Goal: Task Accomplishment & Management: Complete application form

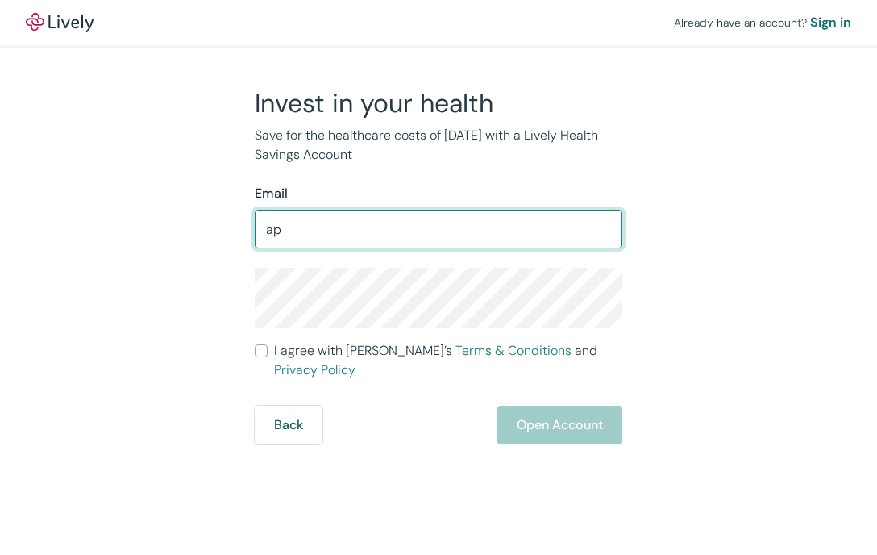
type input "a"
type input "[EMAIL_ADDRESS][DOMAIN_NAME]"
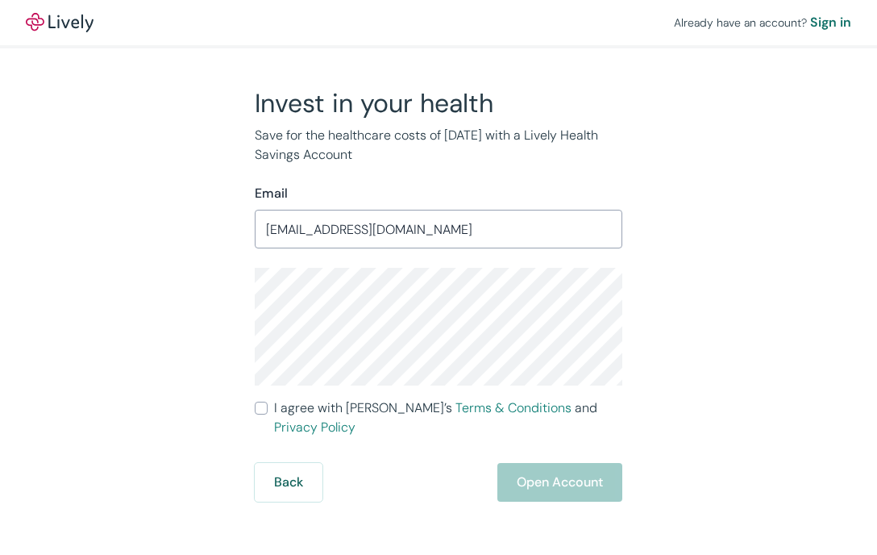
click at [259, 405] on input "I agree with Lively’s Terms & Conditions and Privacy Policy" at bounding box center [261, 407] width 13 height 13
checkbox input "true"
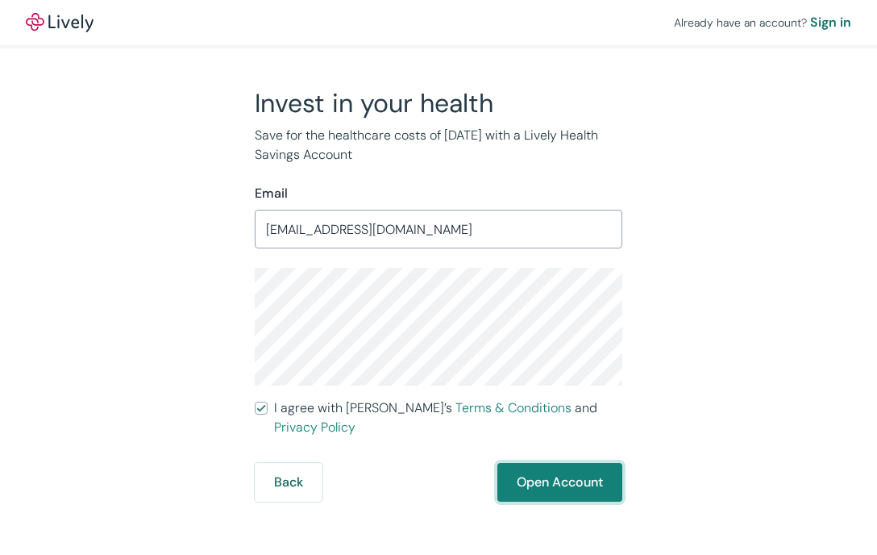
click at [549, 463] on button "Open Account" at bounding box center [559, 482] width 125 height 39
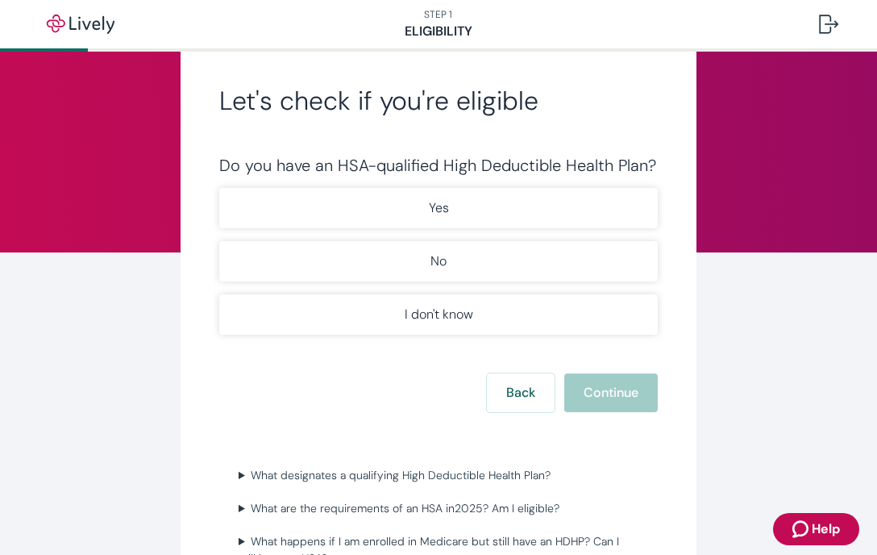
scroll to position [184, 0]
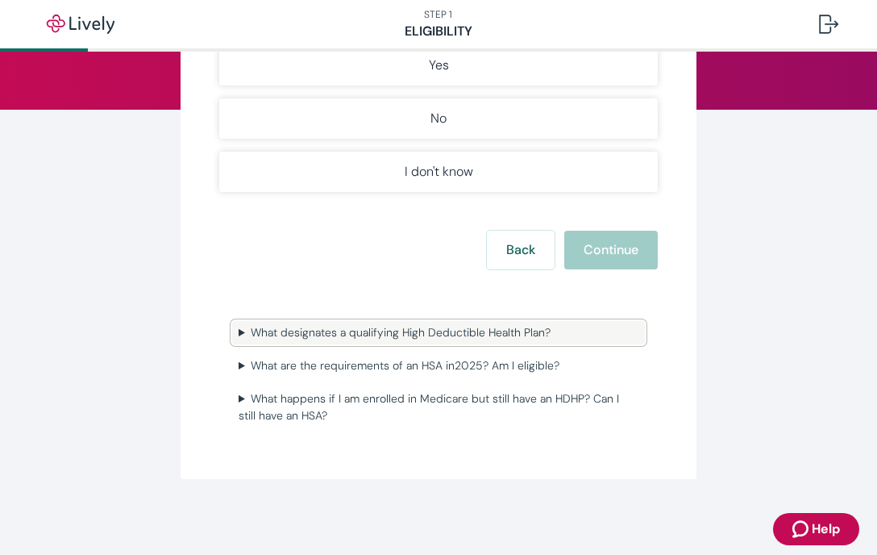
click at [232, 334] on summary "What designates a qualifying High Deductible Health Plan?" at bounding box center [438, 332] width 413 height 23
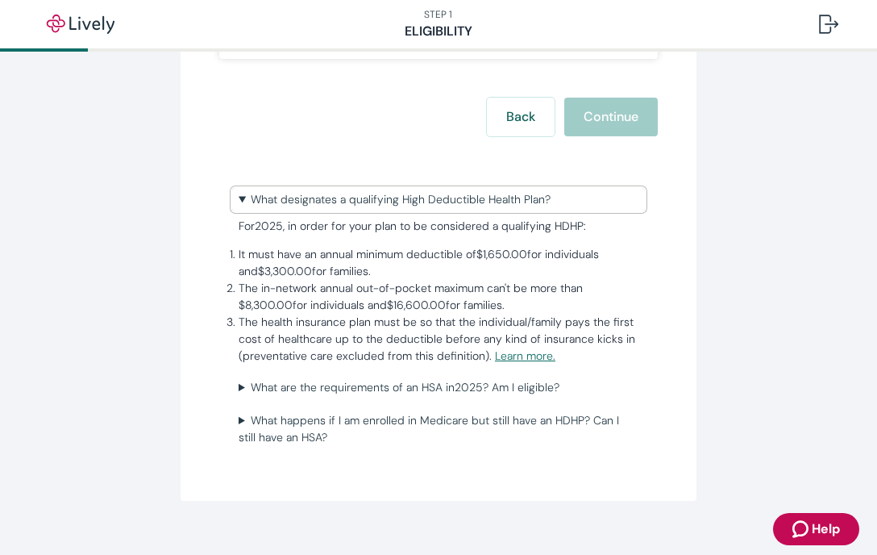
scroll to position [339, 0]
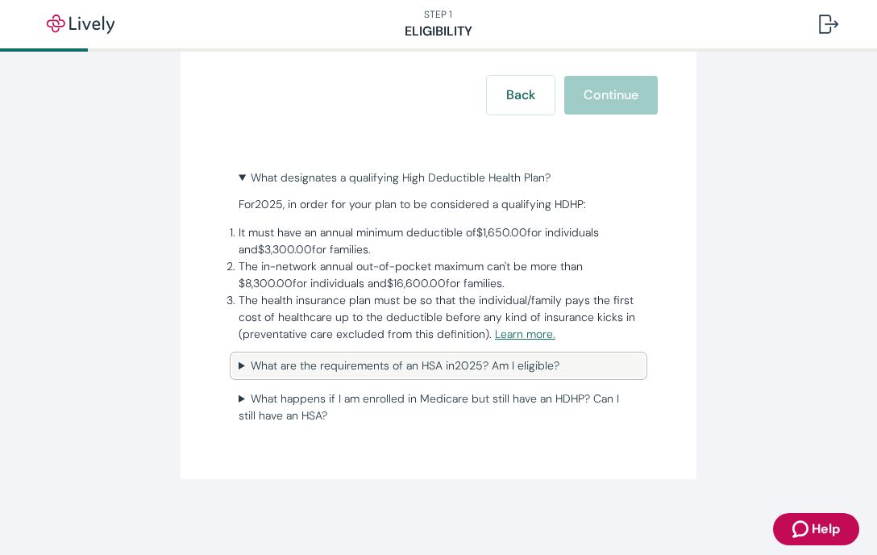
click at [232, 368] on summary "What are the requirements of an HSA in [DATE] ? Am I eligible?" at bounding box center [438, 365] width 413 height 23
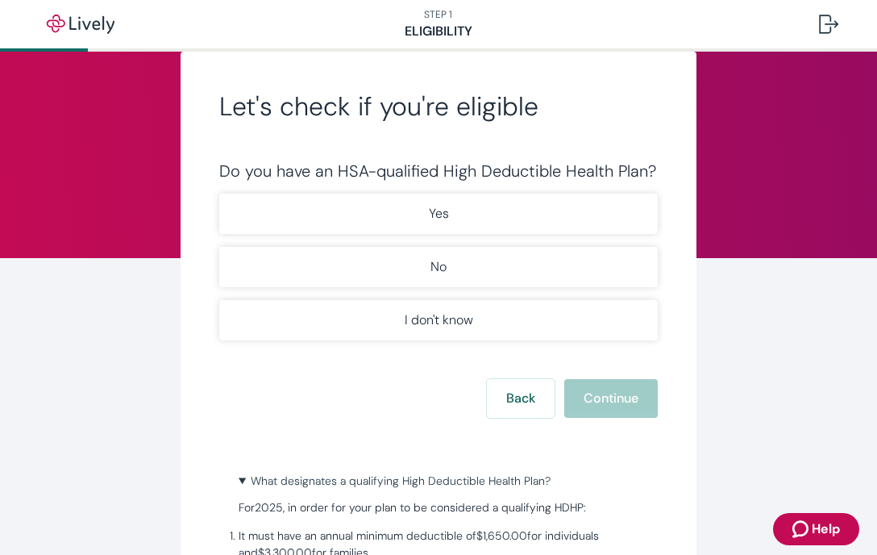
scroll to position [27, 0]
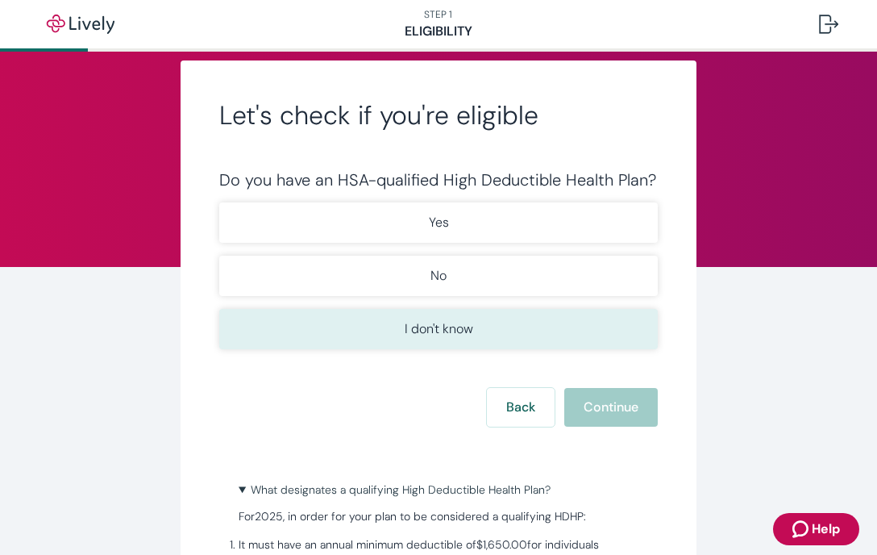
click at [419, 319] on p "I don't know" at bounding box center [439, 328] width 69 height 19
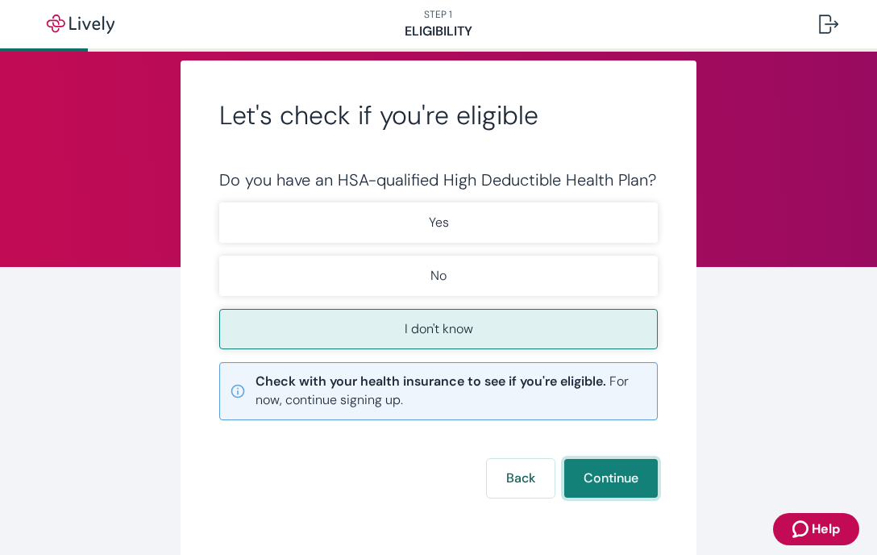
click at [617, 467] on button "Continue" at bounding box center [611, 478] width 94 height 39
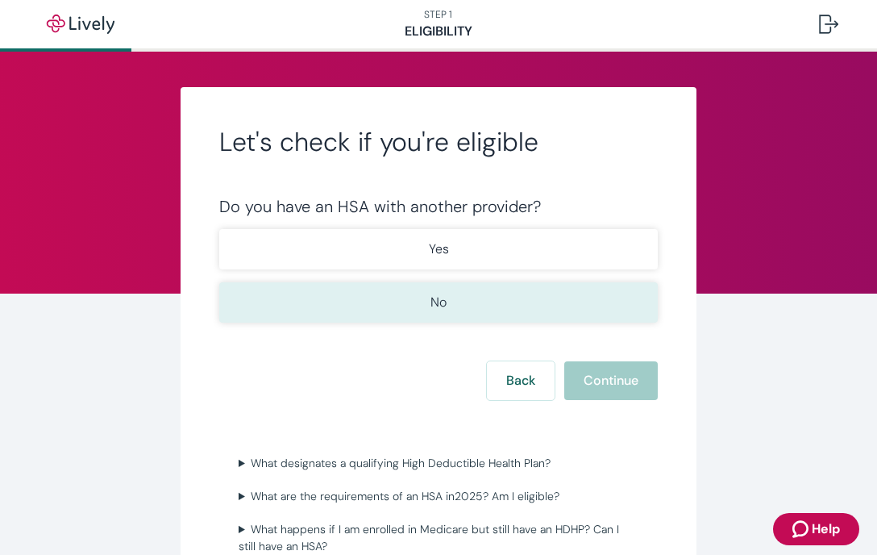
click at [435, 301] on p "No" at bounding box center [438, 302] width 16 height 19
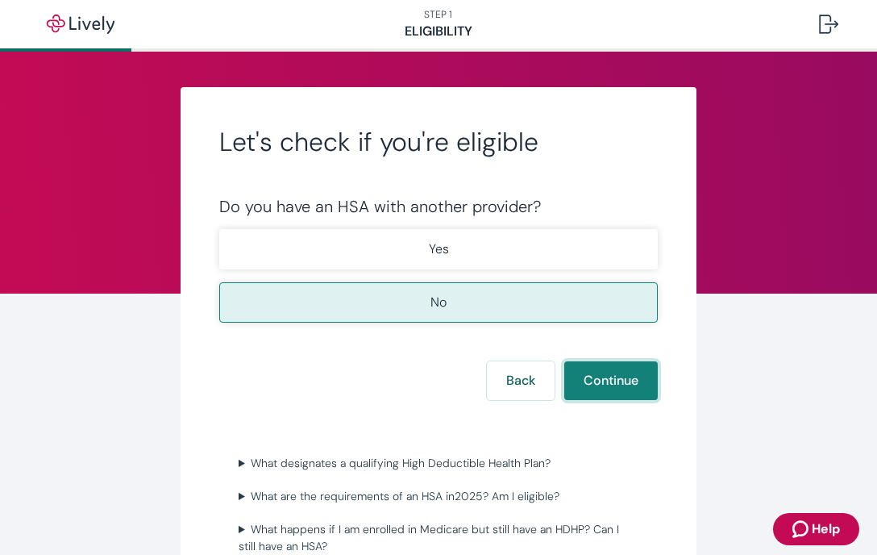
click at [622, 379] on button "Continue" at bounding box center [611, 380] width 94 height 39
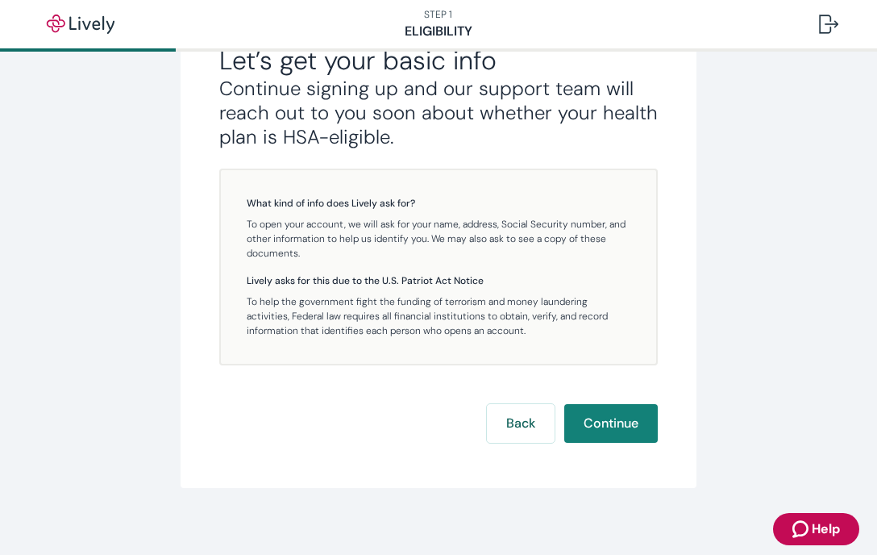
scroll to position [355, 0]
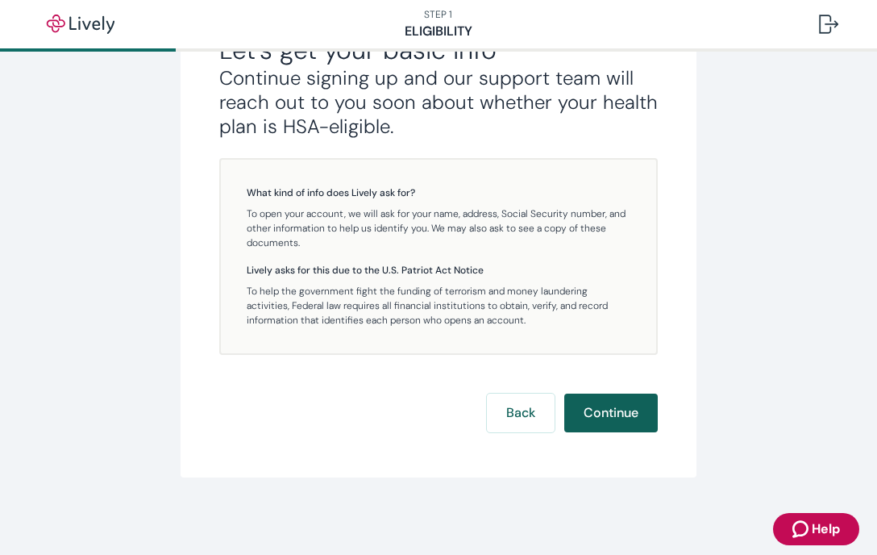
click at [621, 405] on button "Continue" at bounding box center [611, 412] width 94 height 39
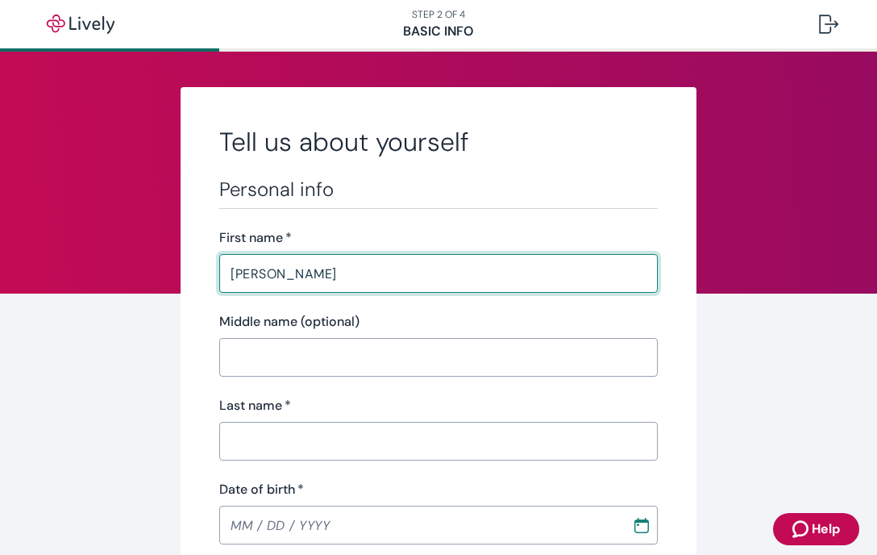
type input "[PERSON_NAME]"
click at [233, 367] on input "Middle name (optional)" at bounding box center [438, 357] width 439 height 32
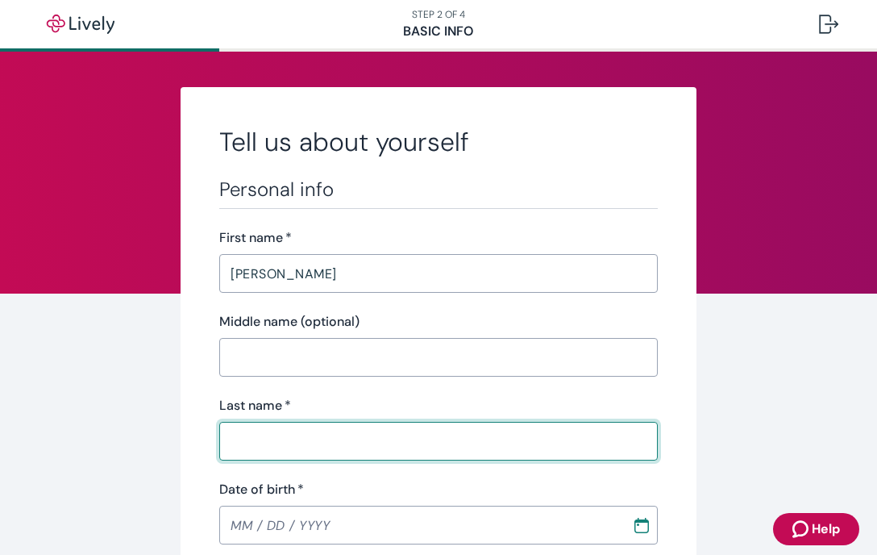
click at [247, 435] on input "Last name   *" at bounding box center [438, 441] width 439 height 32
type input "[PERSON_NAME]"
click at [231, 518] on input "MM / DD / YYYY" at bounding box center [419, 525] width 401 height 32
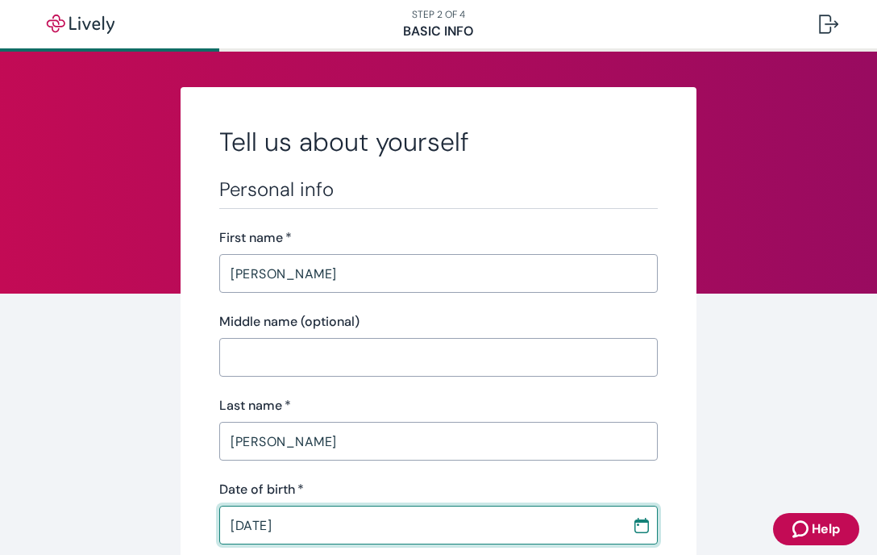
type input "[DATE]"
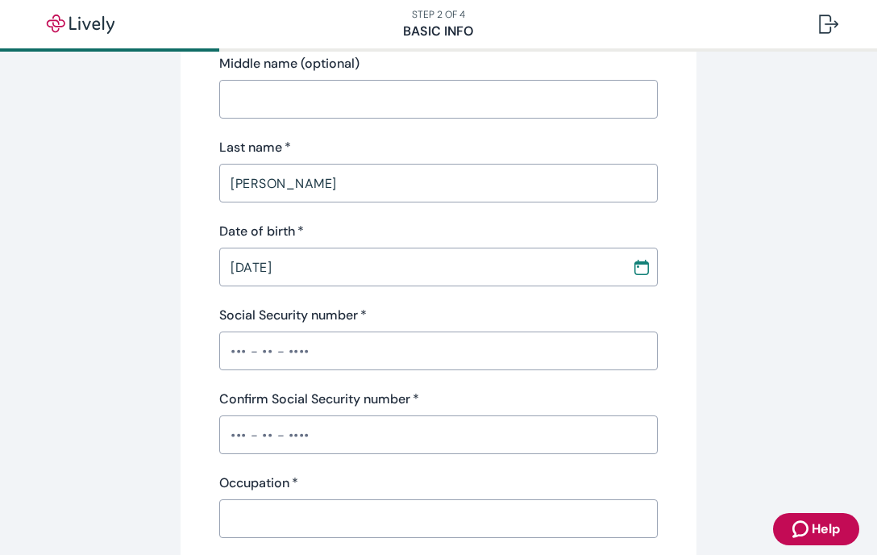
scroll to position [260, 0]
click at [229, 351] on input "Social Security number   *" at bounding box center [438, 349] width 439 height 32
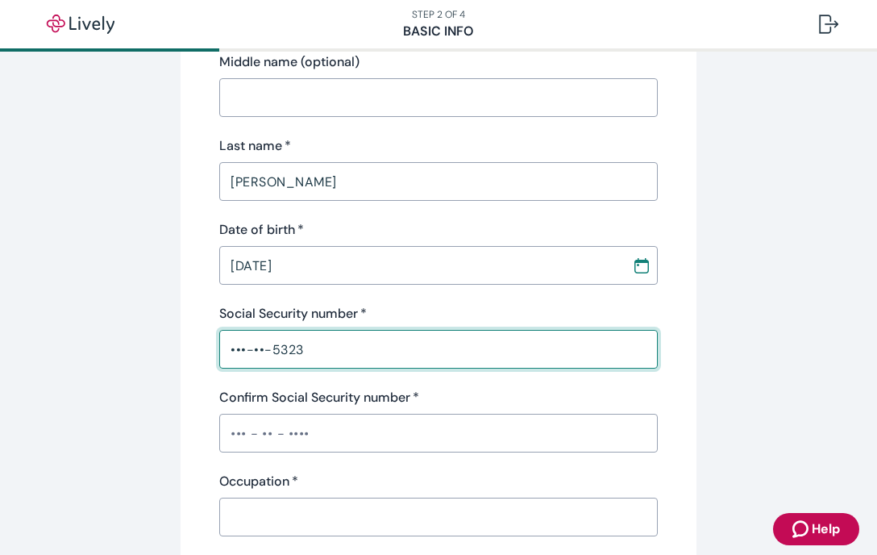
type input "•••-••-5323"
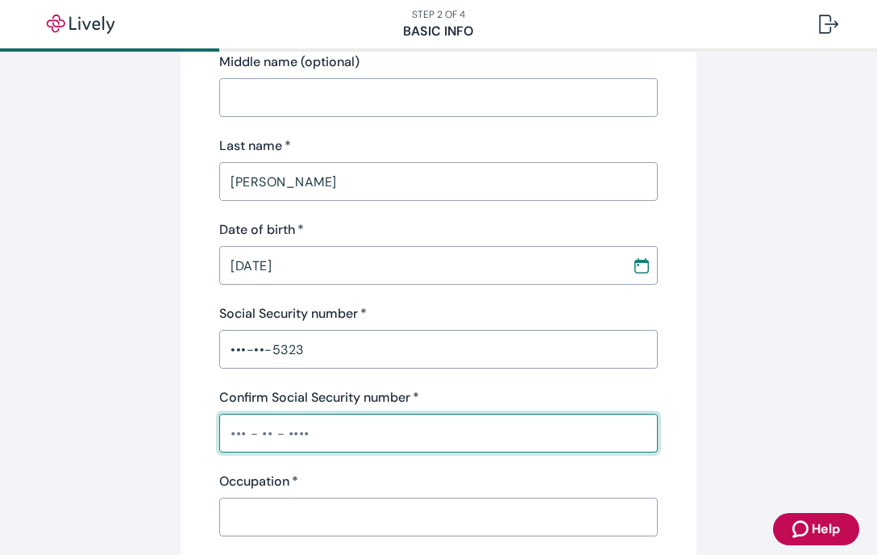
click at [226, 430] on input "Confirm Social Security number   *" at bounding box center [438, 433] width 439 height 32
type input "•••-••-5323"
click at [297, 522] on input "Occupation   *" at bounding box center [438, 517] width 439 height 32
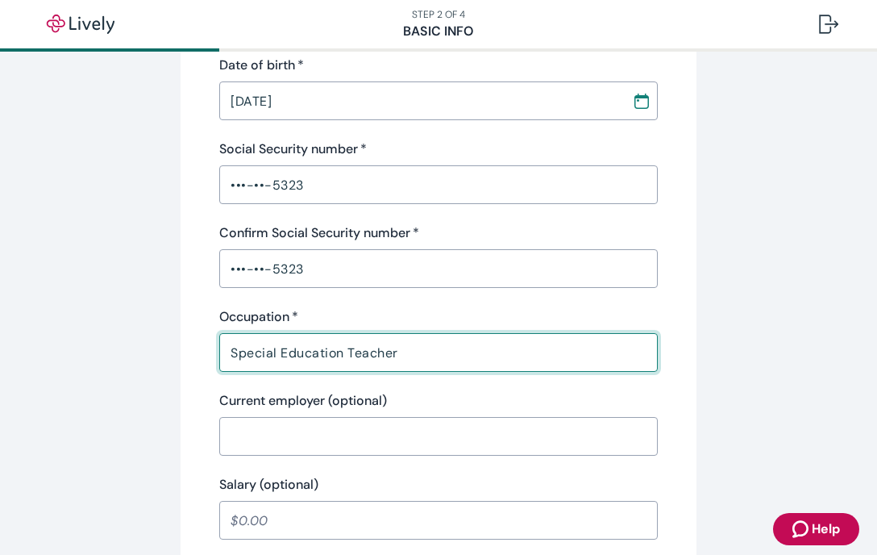
scroll to position [437, 0]
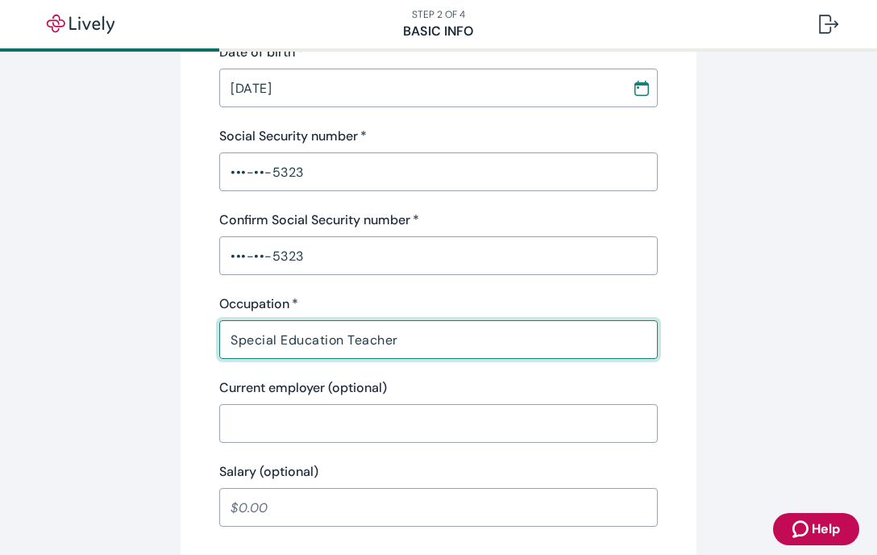
type input "Special Education Teacher"
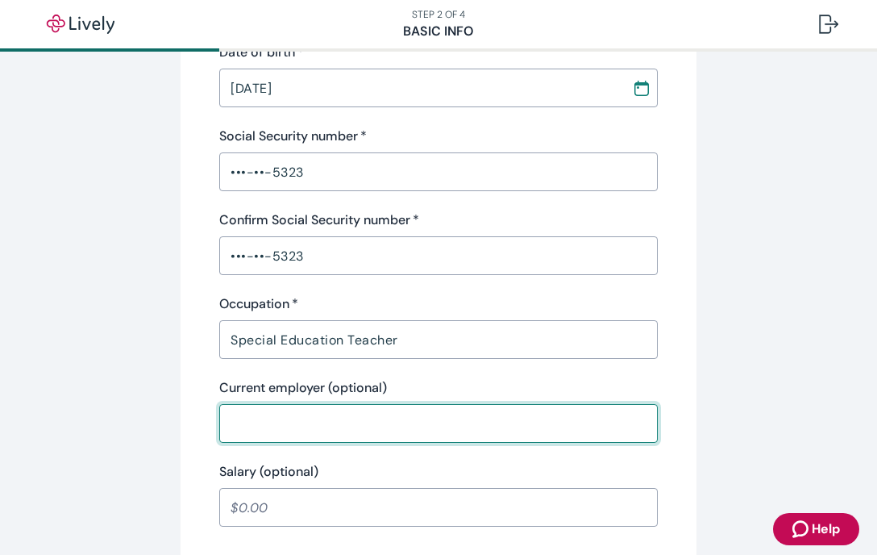
click at [303, 435] on input "Current employer (optional)" at bounding box center [438, 423] width 439 height 32
type input "[GEOGRAPHIC_DATA]"
click at [239, 505] on input "Salary (optional)" at bounding box center [438, 507] width 439 height 32
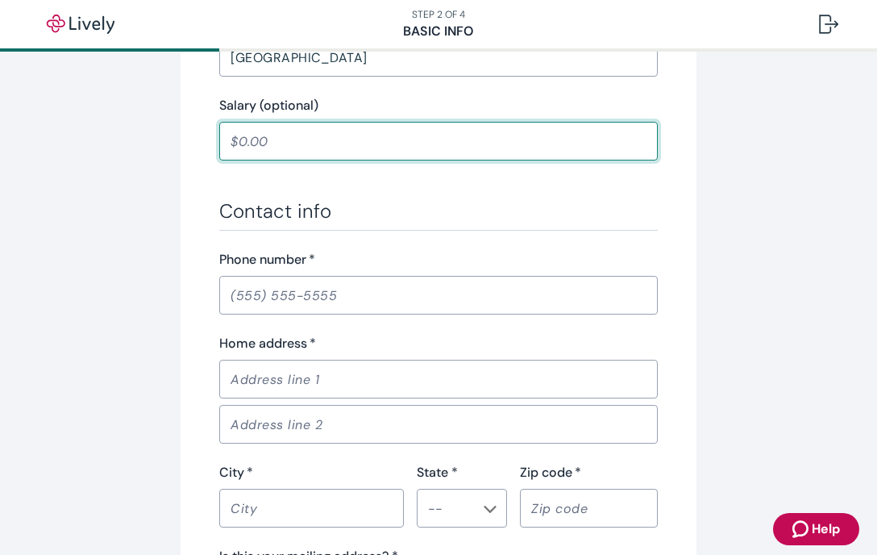
scroll to position [808, 0]
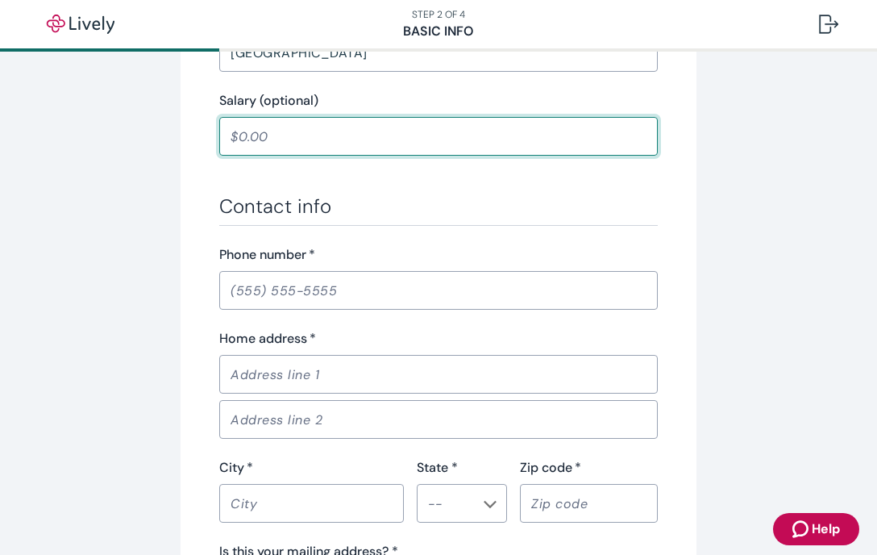
click at [242, 293] on input "Phone number   *" at bounding box center [438, 290] width 439 height 32
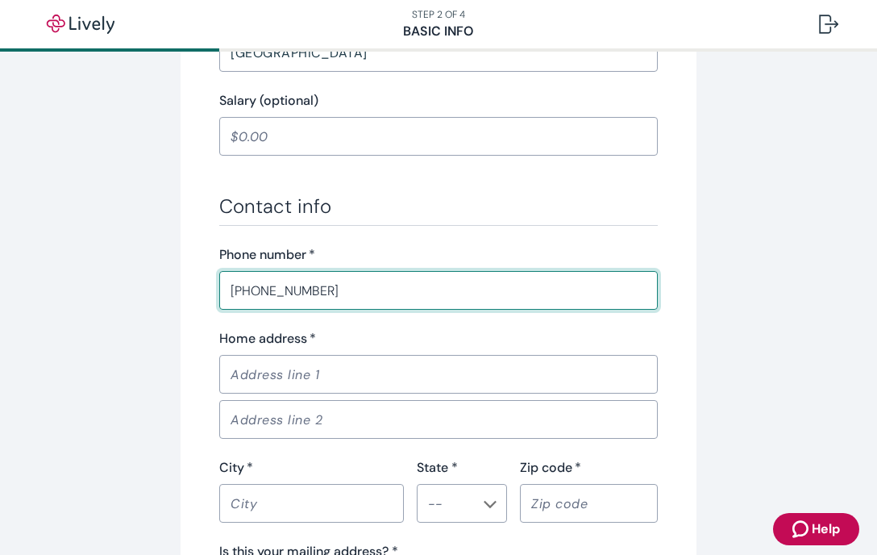
type input "[PHONE_NUMBER]"
click at [271, 367] on input "Home address   *" at bounding box center [438, 374] width 439 height 32
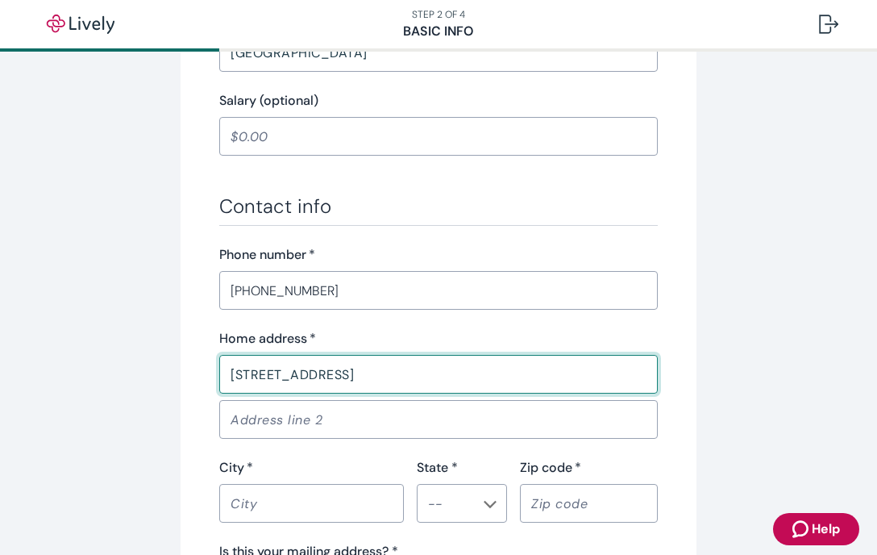
type input "[STREET_ADDRESS]"
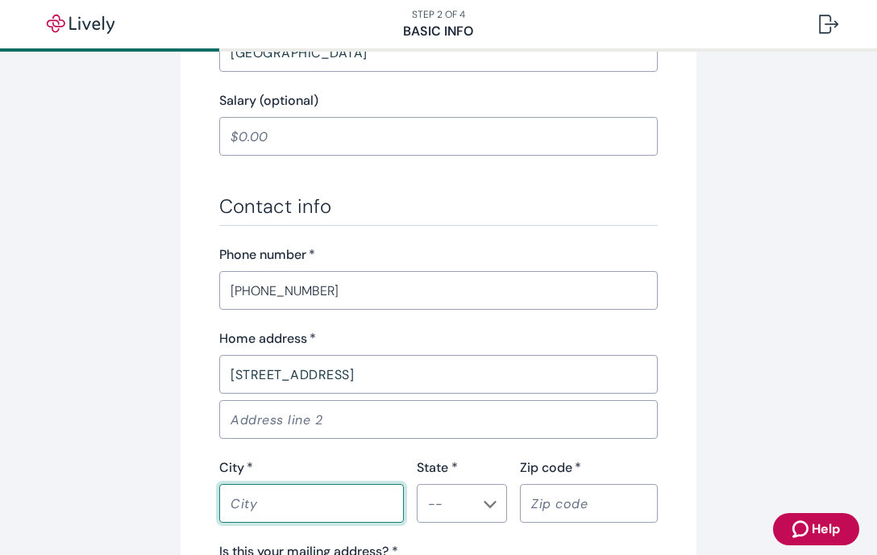
click at [297, 499] on input "City   *" at bounding box center [311, 503] width 185 height 32
type input "O"
click at [471, 509] on div "​" at bounding box center [462, 503] width 90 height 39
type input "[GEOGRAPHIC_DATA]"
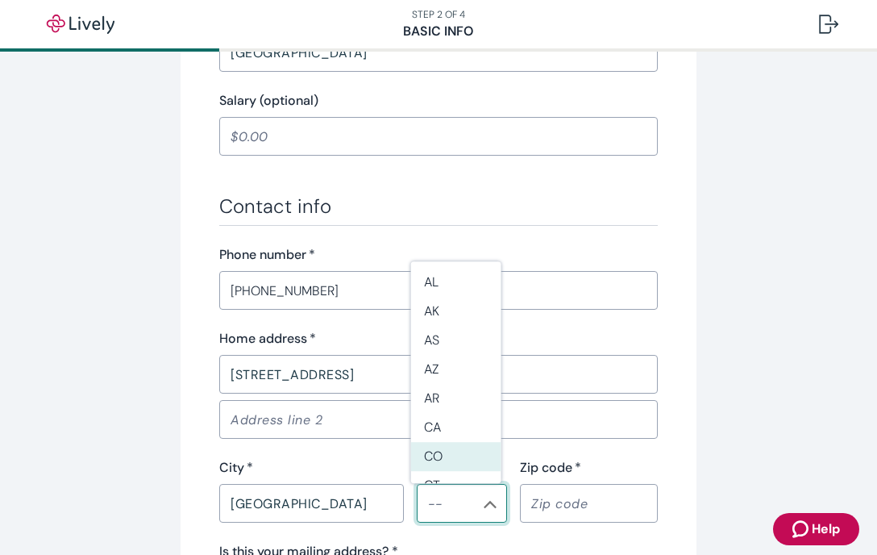
click at [464, 459] on li "CO" at bounding box center [456, 456] width 90 height 29
type input "CO"
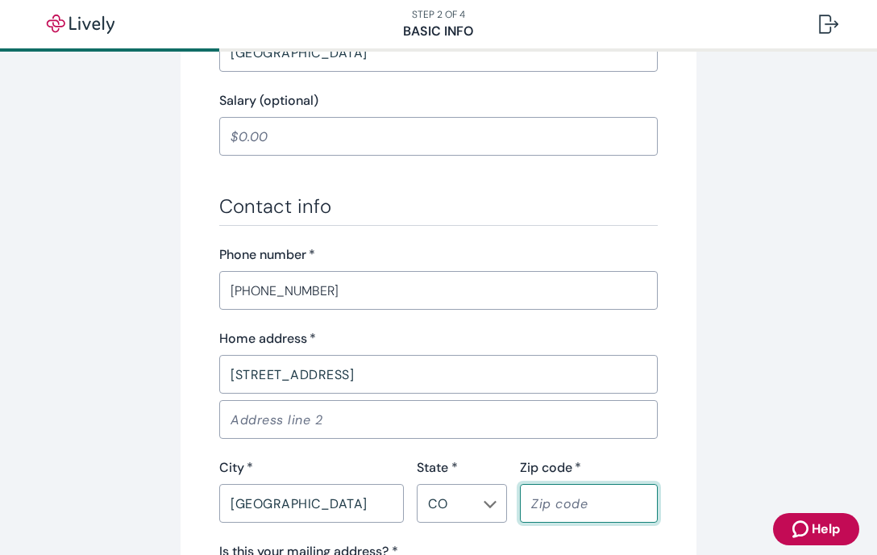
click at [532, 506] on input "Zip code   *" at bounding box center [589, 503] width 138 height 32
type input "80027"
click at [739, 459] on div "Tell us about yourself Personal info First name   * [PERSON_NAME] ​ Middle name…" at bounding box center [439, 31] width 774 height 1504
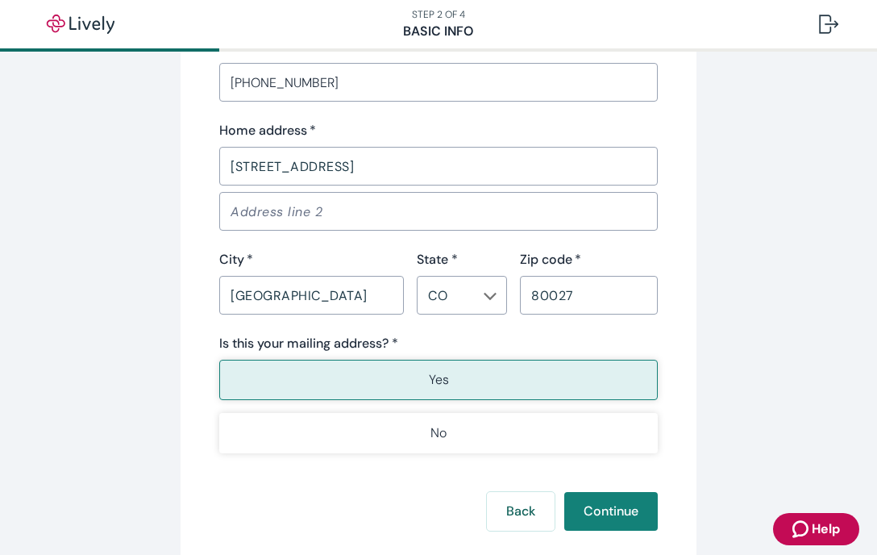
scroll to position [1016, 0]
click at [422, 376] on button "Yes" at bounding box center [438, 380] width 439 height 40
click at [629, 514] on button "Continue" at bounding box center [611, 511] width 94 height 39
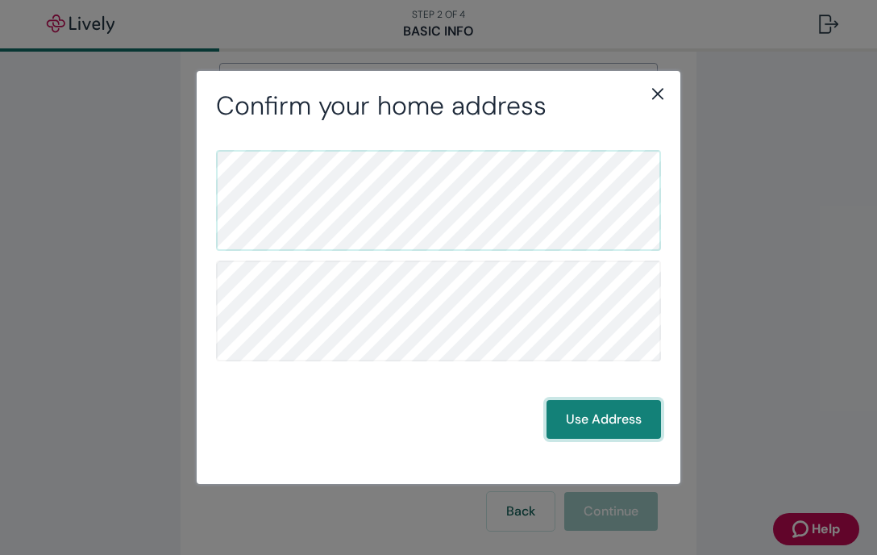
click at [584, 425] on button "Use Address" at bounding box center [604, 419] width 114 height 39
click at [623, 424] on button "Use Address" at bounding box center [604, 419] width 114 height 39
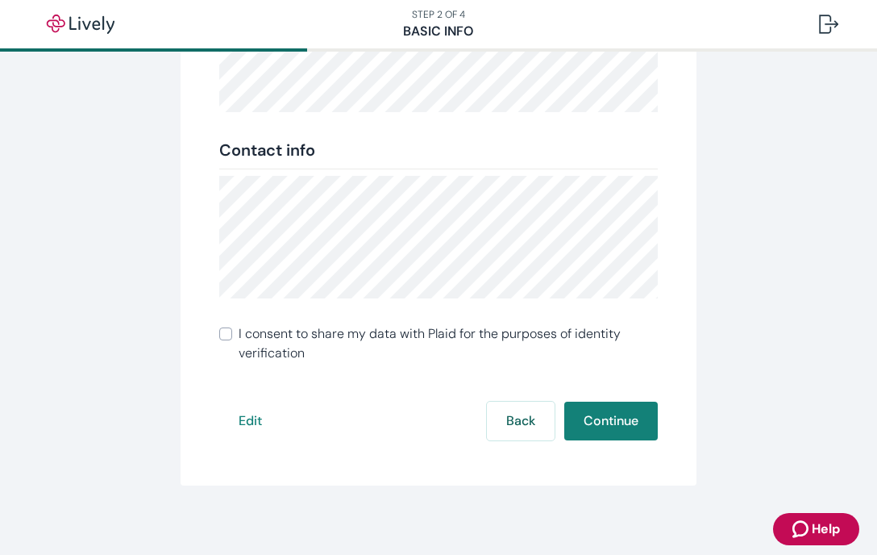
scroll to position [360, 0]
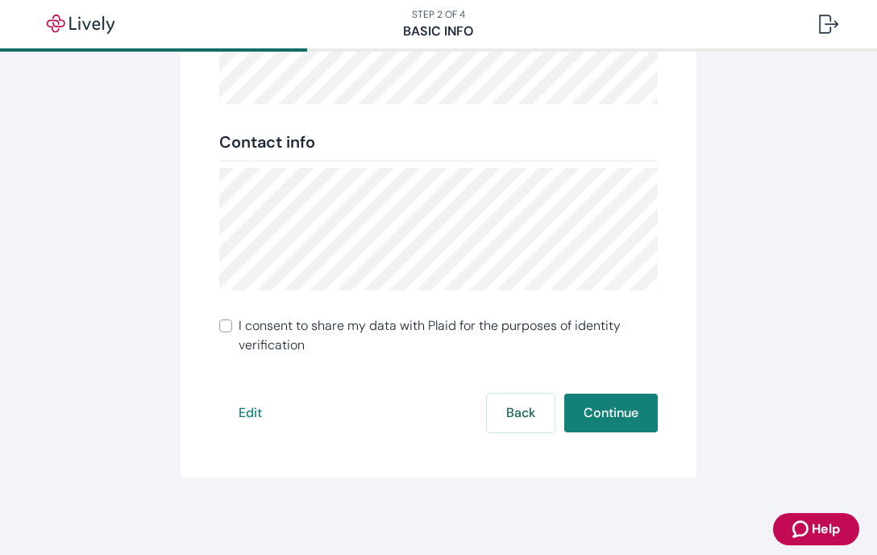
click at [220, 320] on input "I consent to share my data with Plaid for the purposes of identity verification" at bounding box center [225, 325] width 13 height 13
checkbox input "true"
click at [617, 415] on button "Continue" at bounding box center [611, 412] width 94 height 39
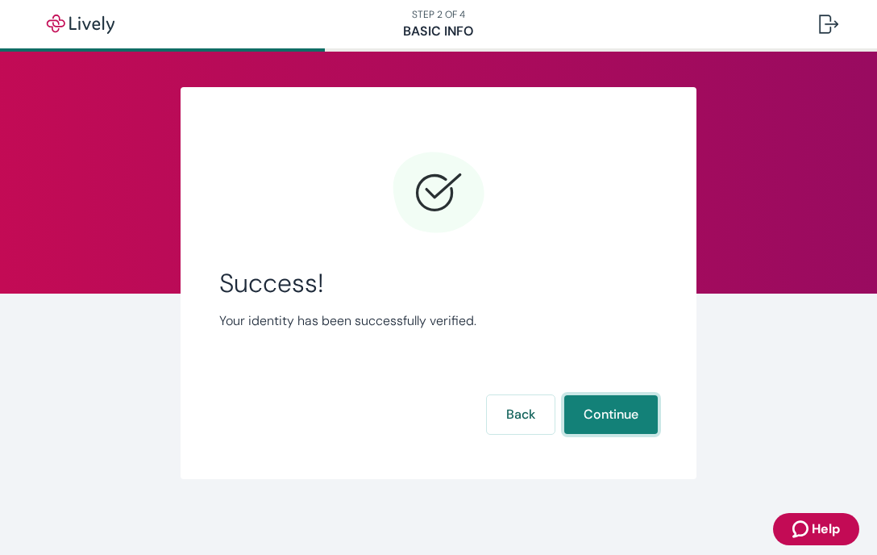
click at [635, 411] on button "Continue" at bounding box center [611, 414] width 94 height 39
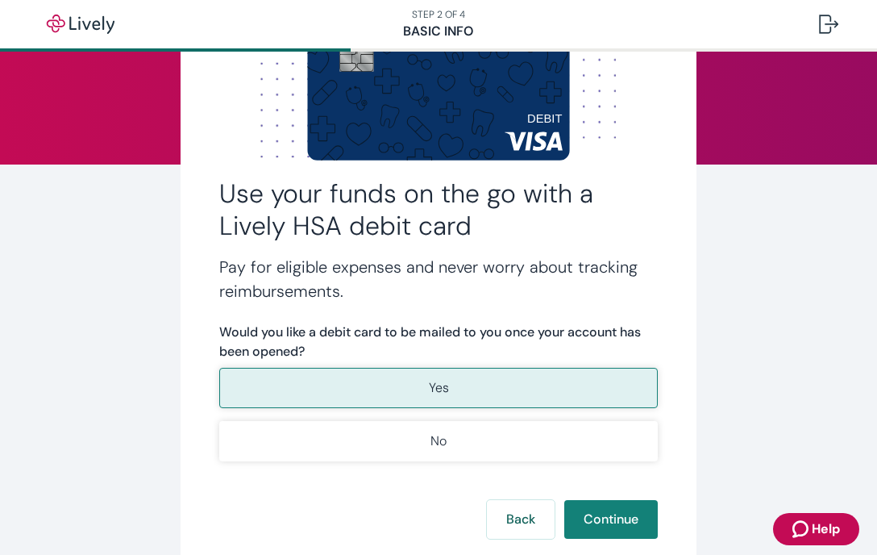
scroll to position [177, 0]
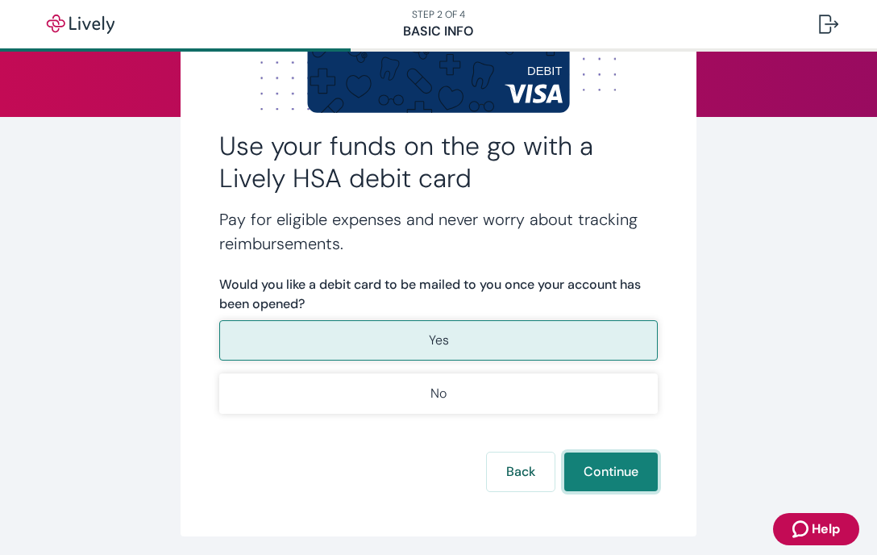
click at [621, 476] on button "Continue" at bounding box center [611, 471] width 94 height 39
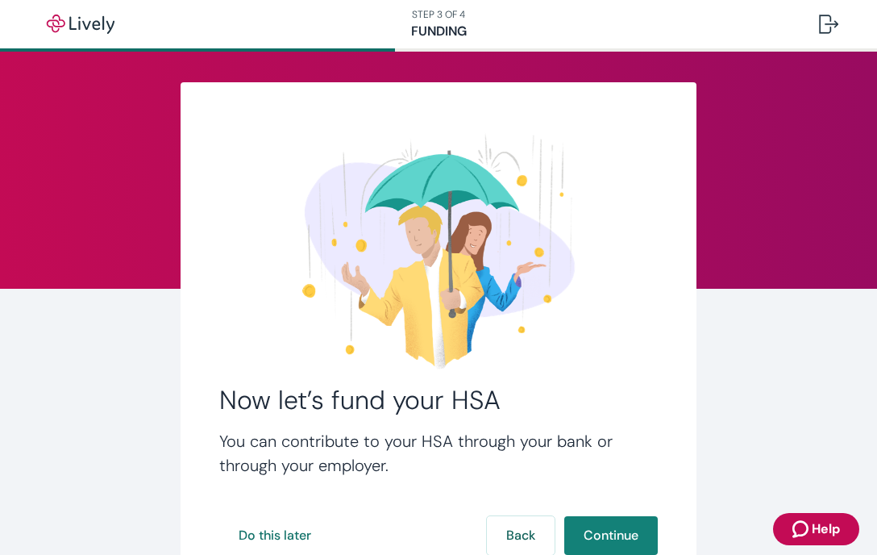
scroll to position [127, 0]
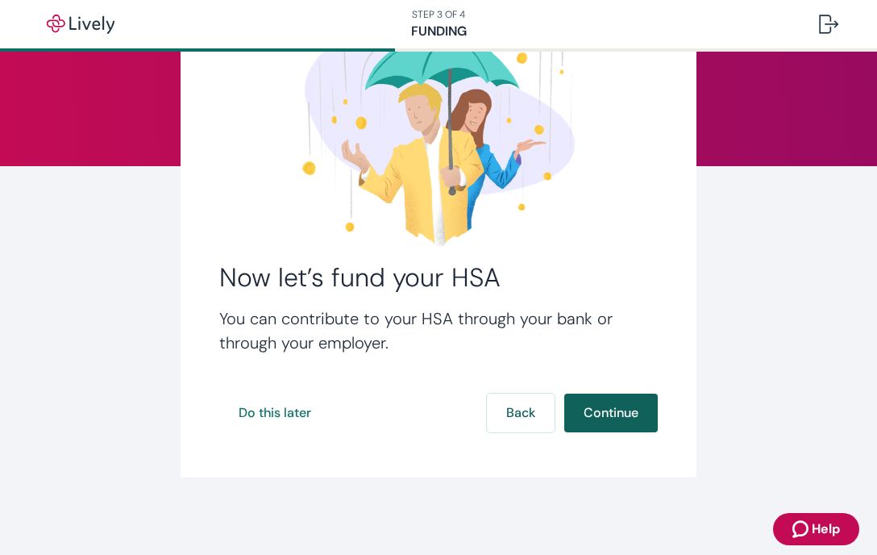
click at [603, 405] on button "Continue" at bounding box center [611, 412] width 94 height 39
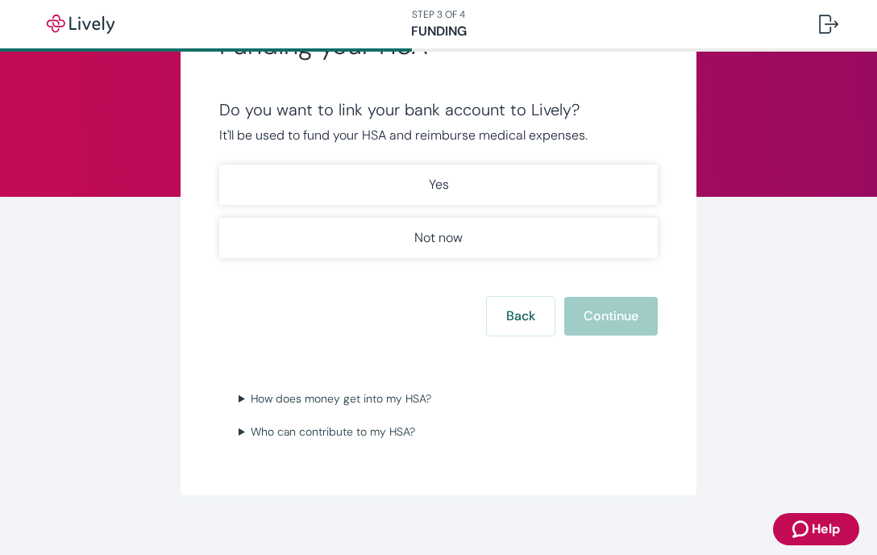
scroll to position [97, 0]
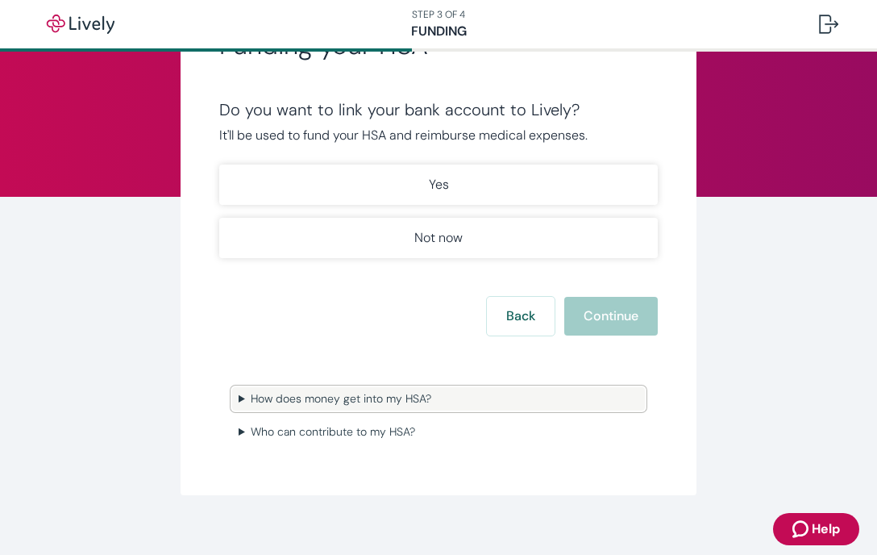
click at [233, 401] on summary "How does money get into my HSA?" at bounding box center [438, 398] width 413 height 23
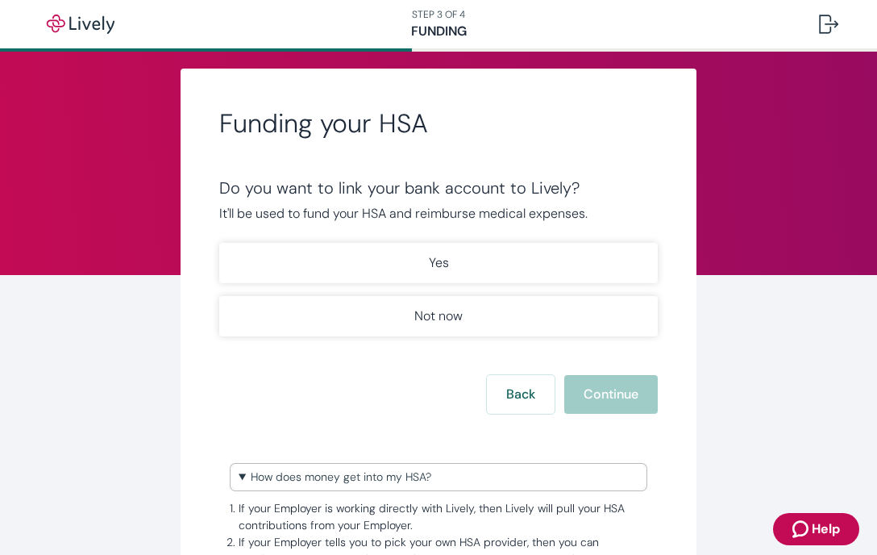
scroll to position [19, 0]
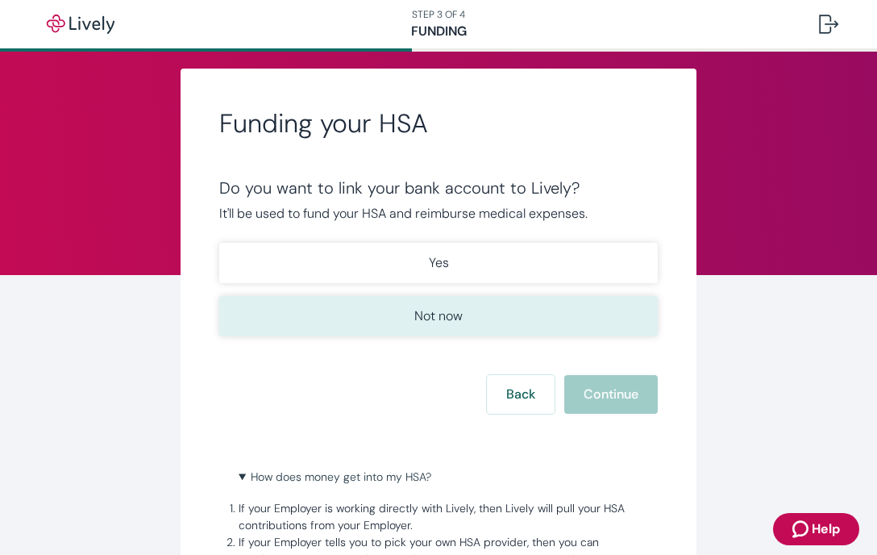
click at [454, 328] on button "Not now" at bounding box center [438, 316] width 439 height 40
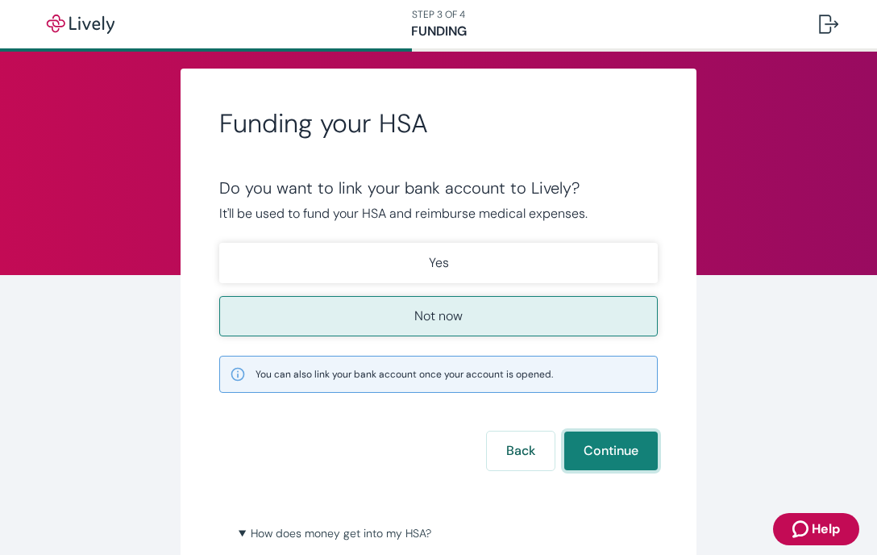
click at [619, 451] on button "Continue" at bounding box center [611, 450] width 94 height 39
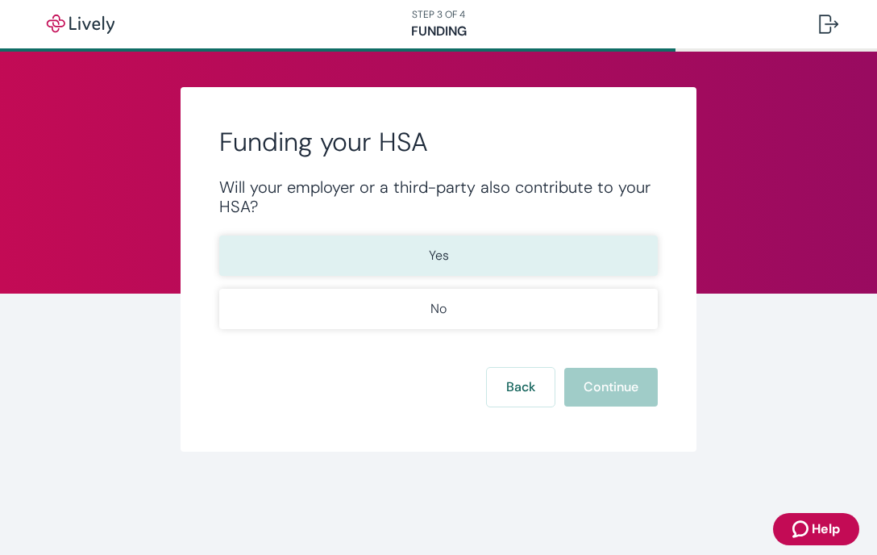
click at [451, 243] on button "Yes" at bounding box center [438, 255] width 439 height 40
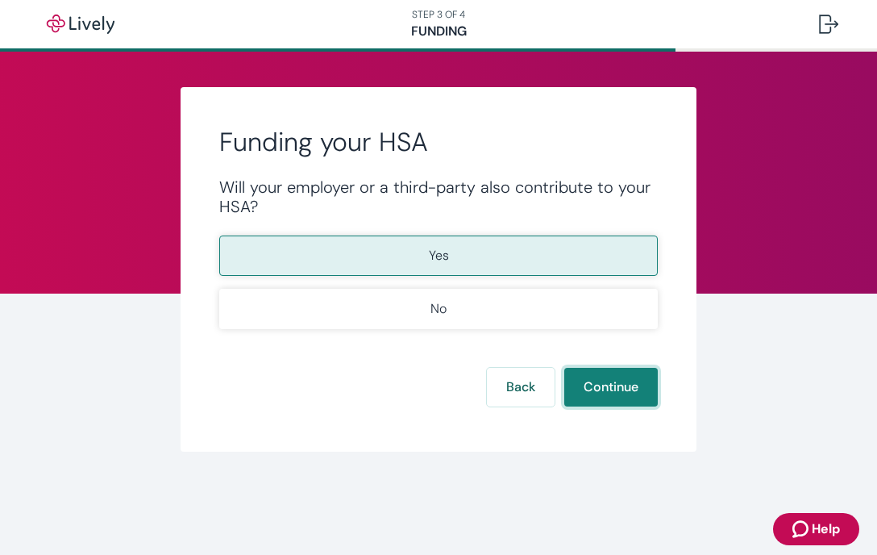
click at [616, 390] on button "Continue" at bounding box center [611, 387] width 94 height 39
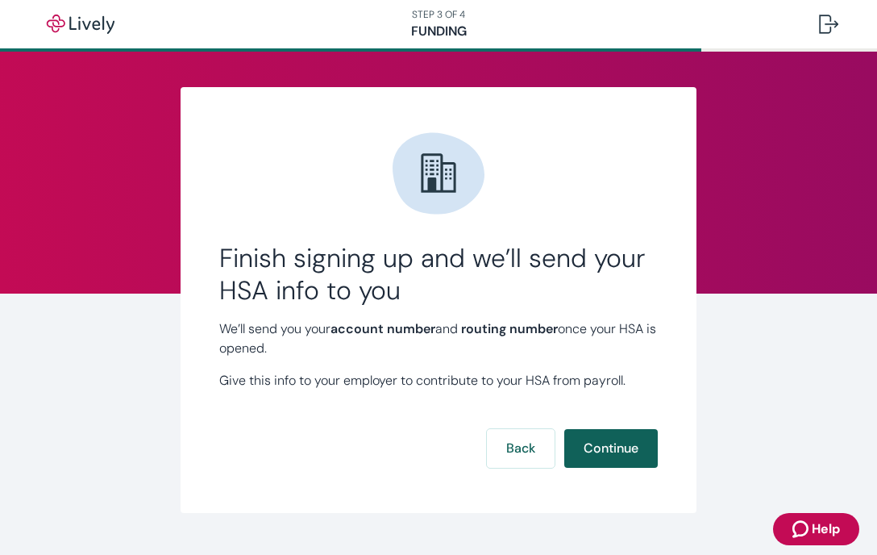
click at [609, 449] on button "Continue" at bounding box center [611, 448] width 94 height 39
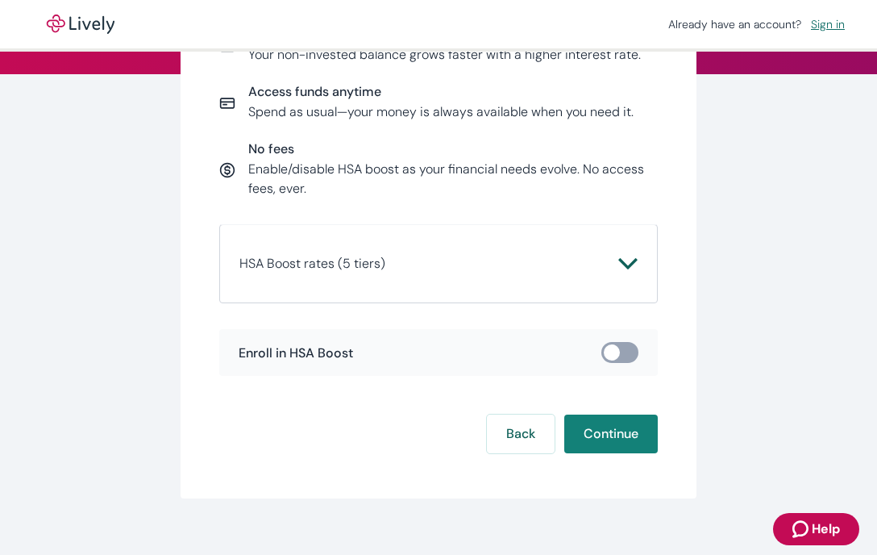
scroll to position [240, 0]
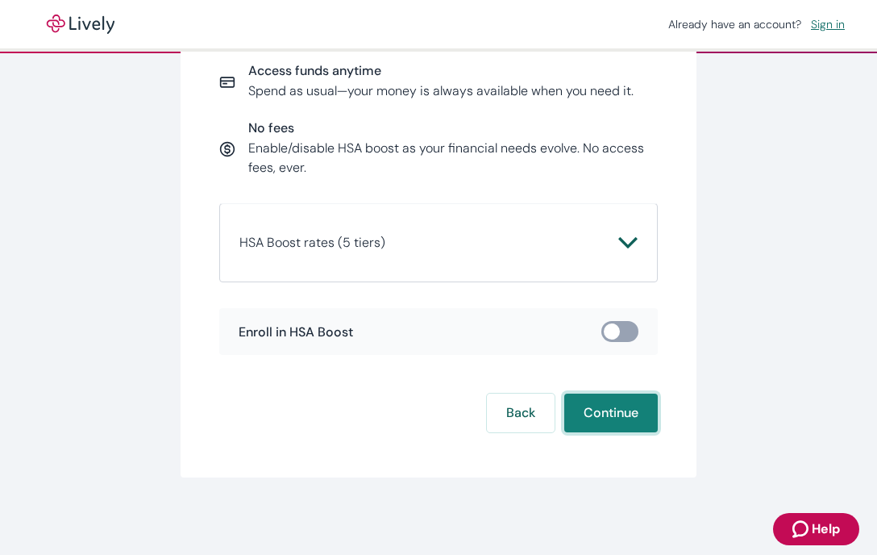
click at [595, 421] on button "Continue" at bounding box center [611, 412] width 94 height 39
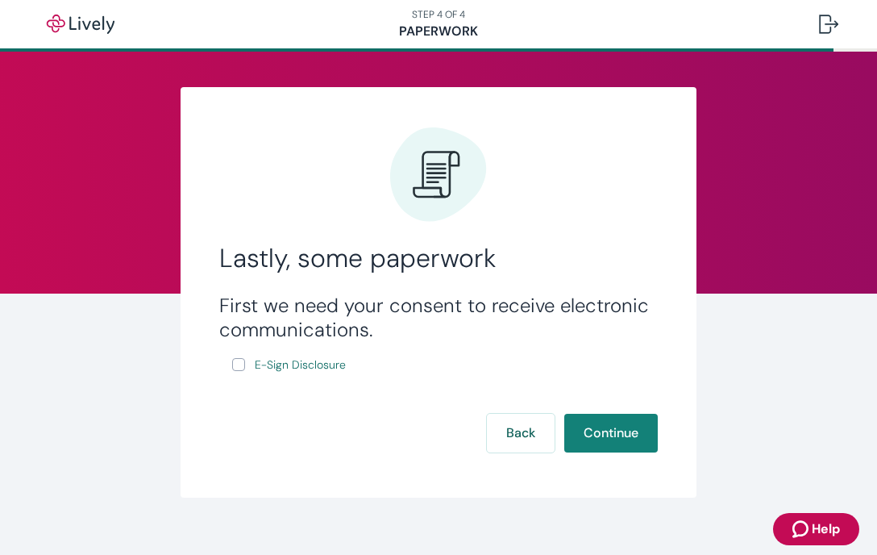
click at [233, 365] on input "E-Sign Disclosure" at bounding box center [238, 364] width 13 height 13
checkbox input "true"
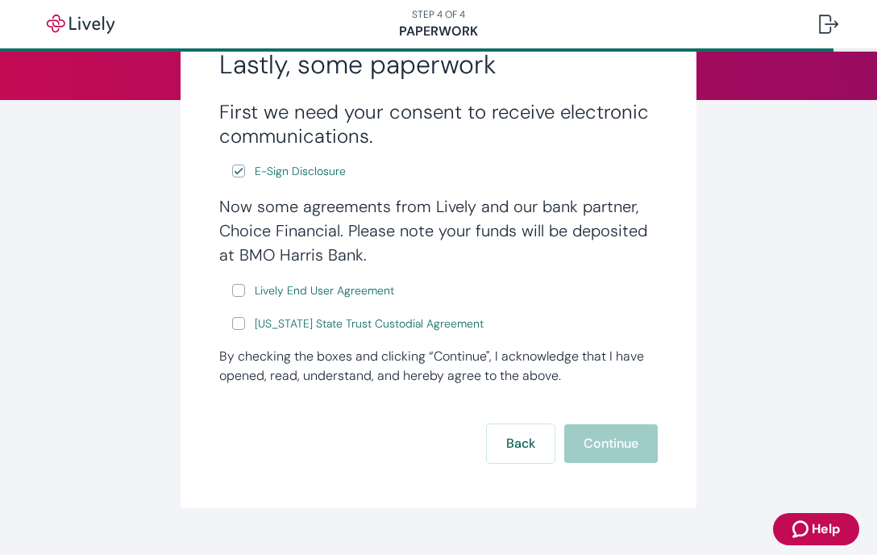
scroll to position [200, 0]
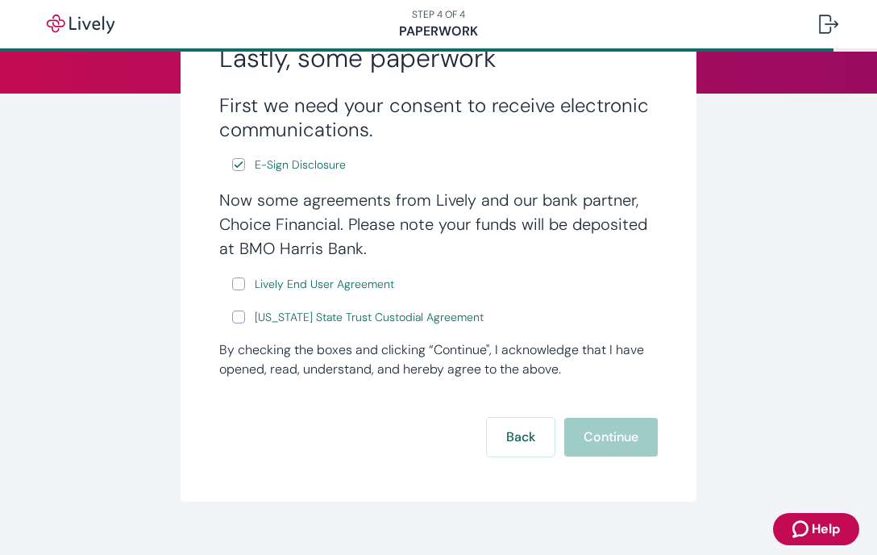
click at [232, 282] on input "Lively End User Agreement" at bounding box center [238, 283] width 13 height 13
checkbox input "true"
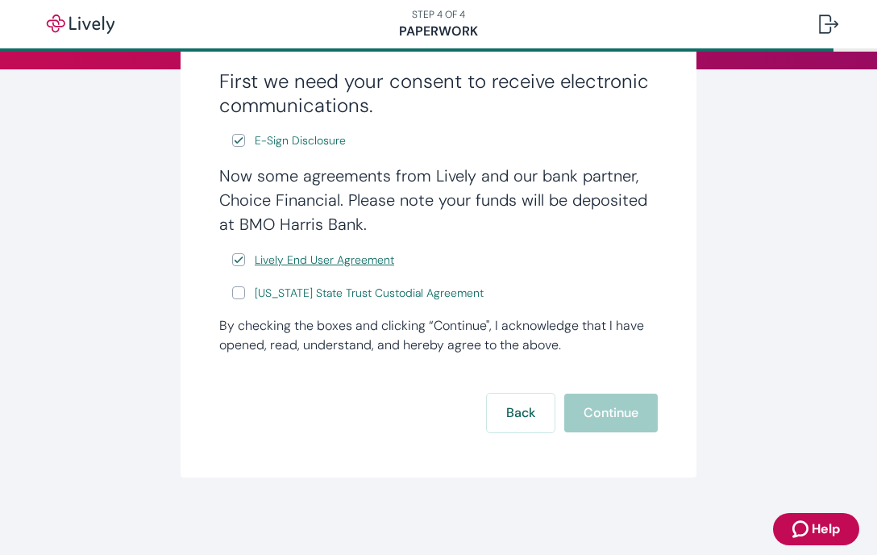
click at [374, 257] on span "Lively End User Agreement" at bounding box center [324, 259] width 139 height 17
click at [325, 289] on span "[US_STATE] State Trust Custodial Agreement" at bounding box center [369, 293] width 229 height 17
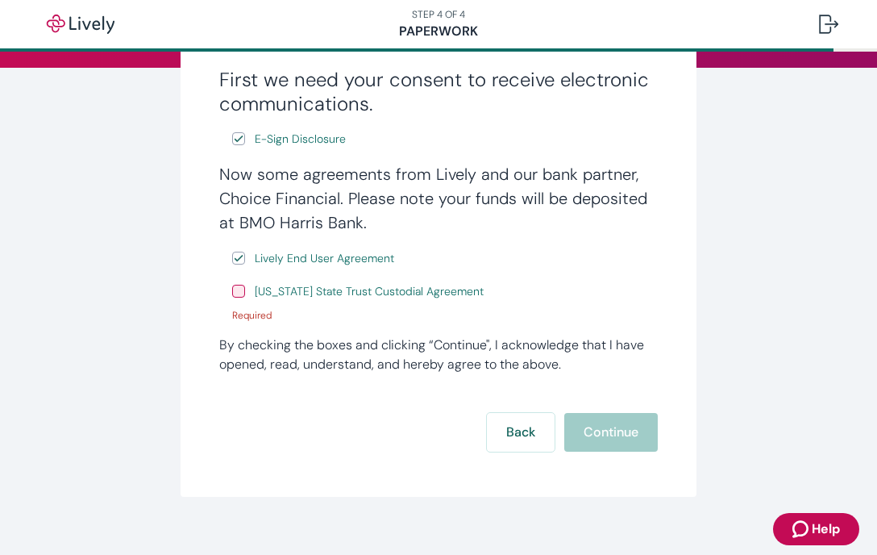
click at [232, 293] on input "[US_STATE] State Trust Custodial Agreement" at bounding box center [238, 291] width 13 height 13
checkbox input "true"
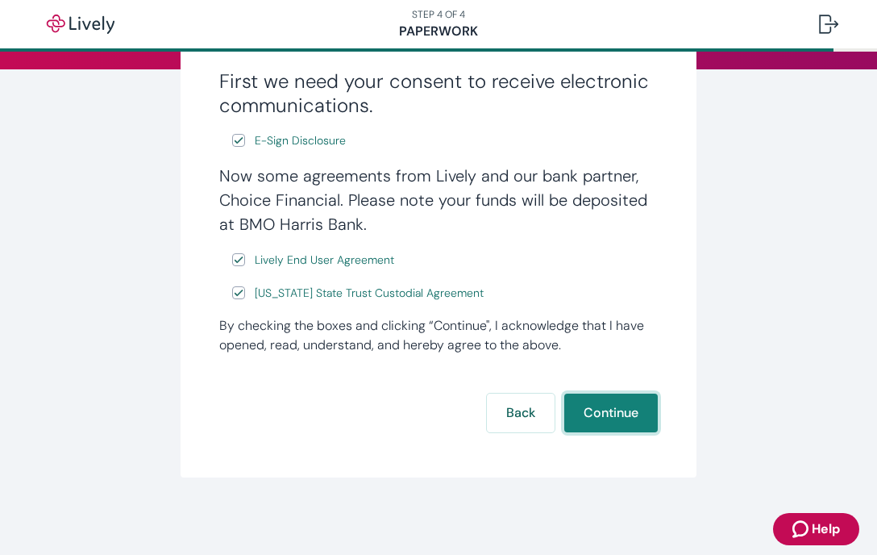
click at [613, 396] on button "Continue" at bounding box center [611, 412] width 94 height 39
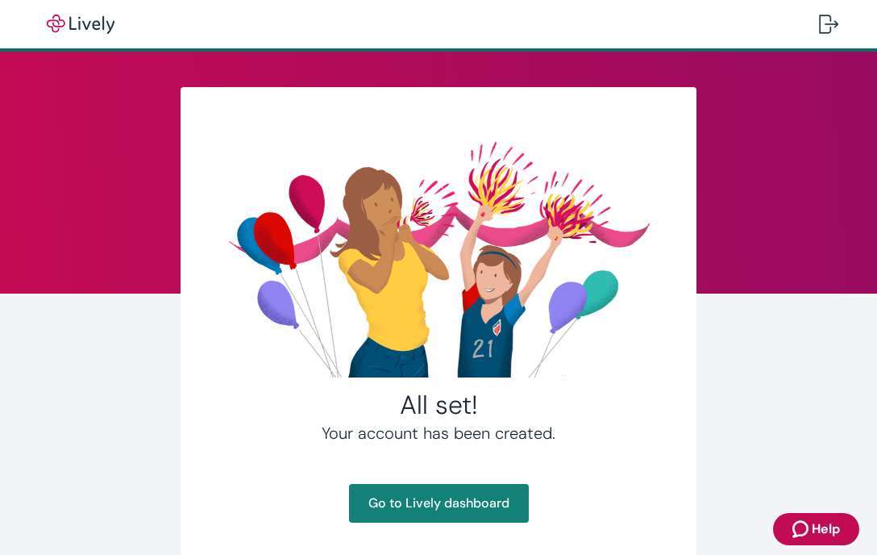
scroll to position [84, 0]
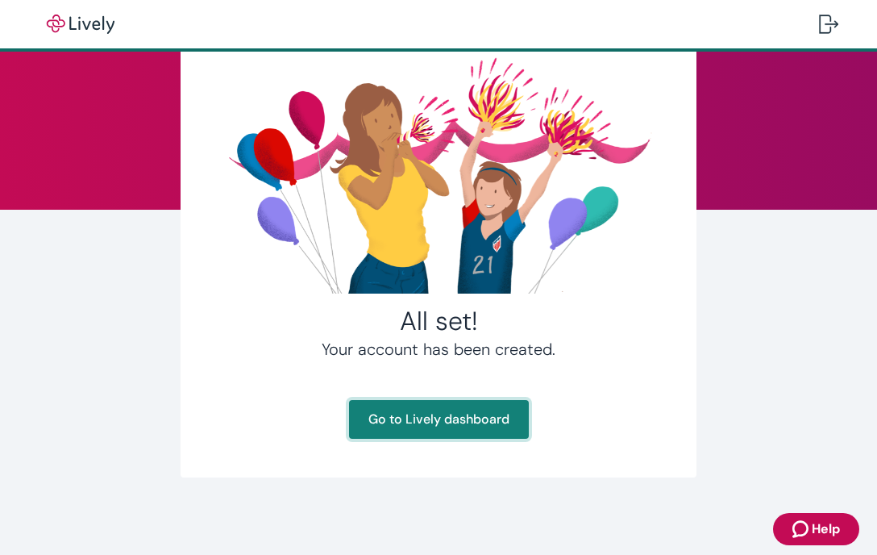
click at [436, 415] on link "Go to Lively dashboard" at bounding box center [439, 419] width 180 height 39
